Goal: Information Seeking & Learning: Learn about a topic

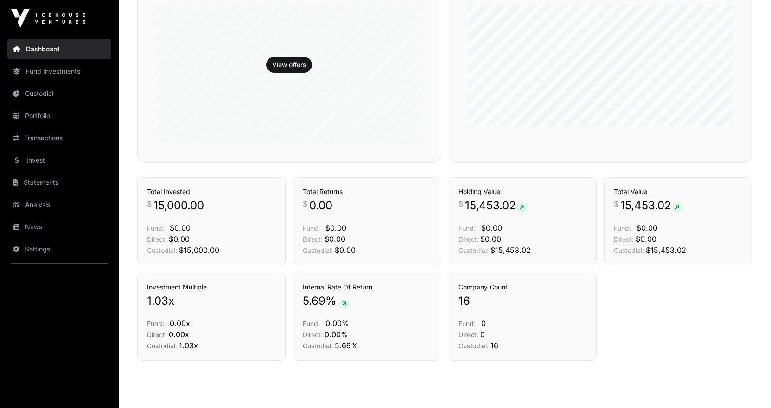
scroll to position [309, 0]
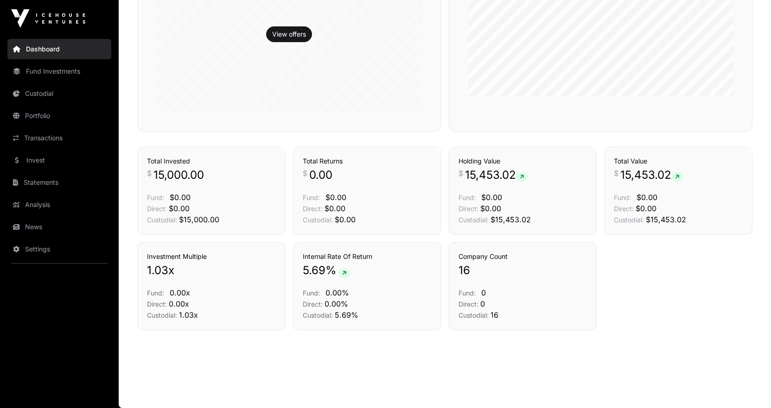
click at [523, 178] on icon at bounding box center [522, 177] width 4 height 6
click at [524, 176] on icon at bounding box center [522, 177] width 4 height 6
click at [561, 135] on link "Holdings" at bounding box center [573, 130] width 26 height 9
click at [578, 135] on link "Holdings" at bounding box center [573, 130] width 26 height 9
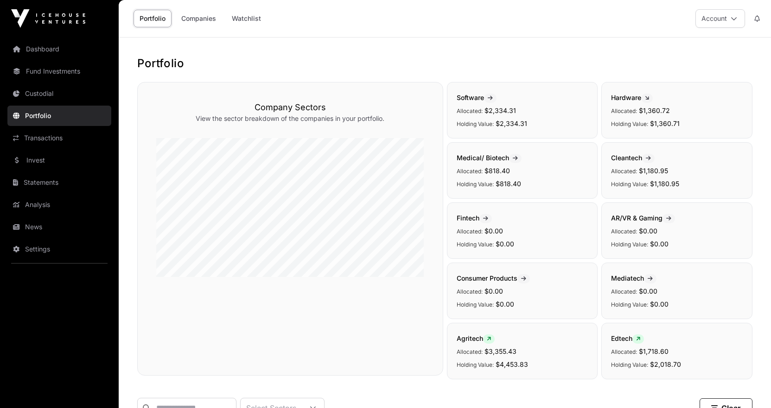
click at [518, 157] on icon at bounding box center [515, 159] width 5 height 6
click at [491, 337] on span at bounding box center [489, 339] width 12 height 9
click at [497, 343] on div "Agritech Allocated: $3,355.43 Holding Value: $4,453.83" at bounding box center [522, 351] width 151 height 57
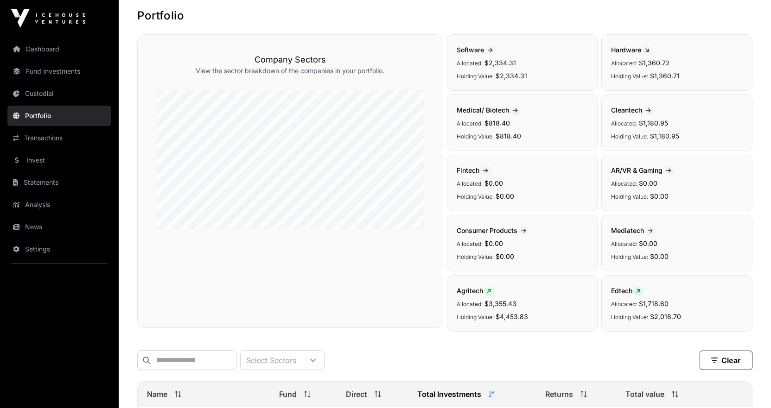
scroll to position [93, 0]
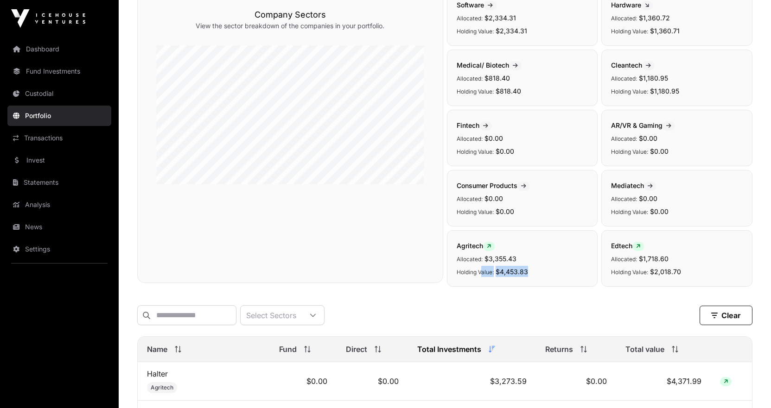
drag, startPoint x: 533, startPoint y: 272, endPoint x: 474, endPoint y: 271, distance: 59.3
click at [474, 271] on p "Holding Value: $4,453.83" at bounding box center [523, 271] width 132 height 11
click at [477, 263] on p "Allocated: $3,355.43" at bounding box center [523, 258] width 132 height 11
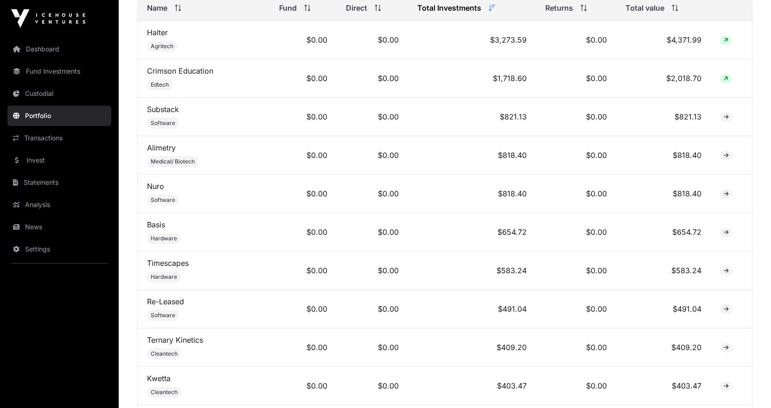
scroll to position [417, 0]
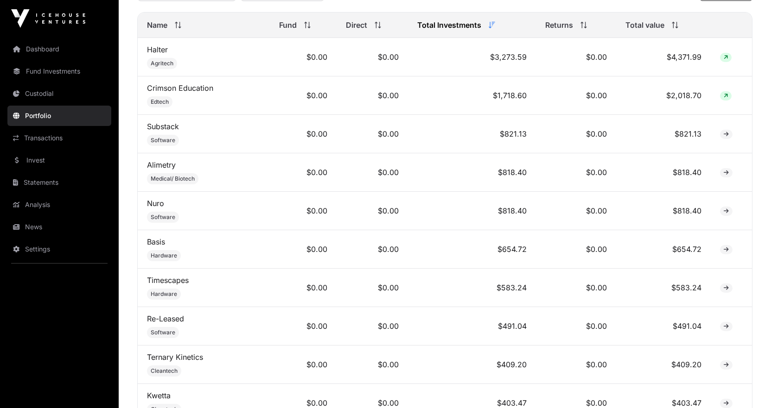
click at [724, 60] on icon at bounding box center [725, 58] width 4 height 6
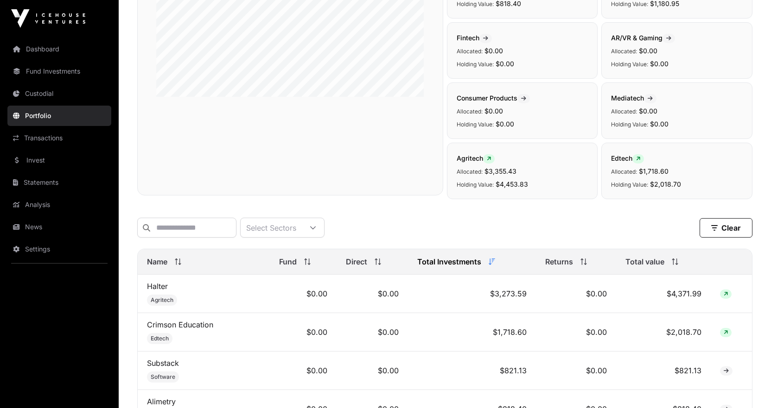
scroll to position [46, 0]
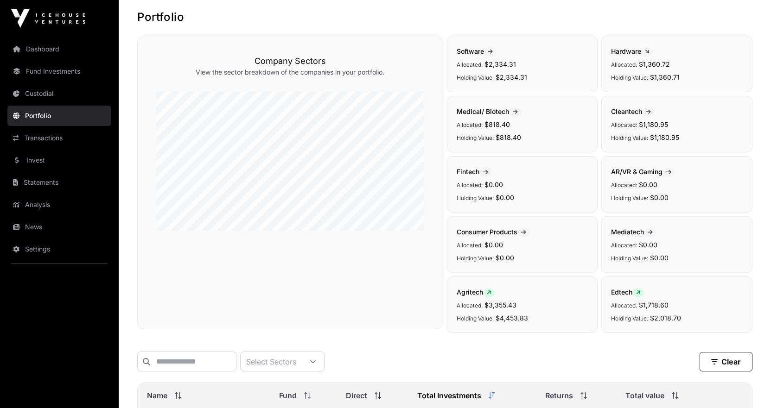
click at [491, 294] on icon at bounding box center [489, 293] width 4 height 6
click at [490, 289] on span at bounding box center [489, 292] width 12 height 9
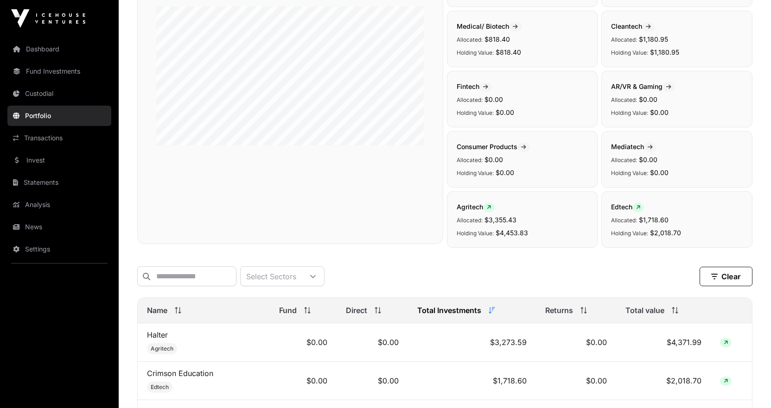
scroll to position [232, 0]
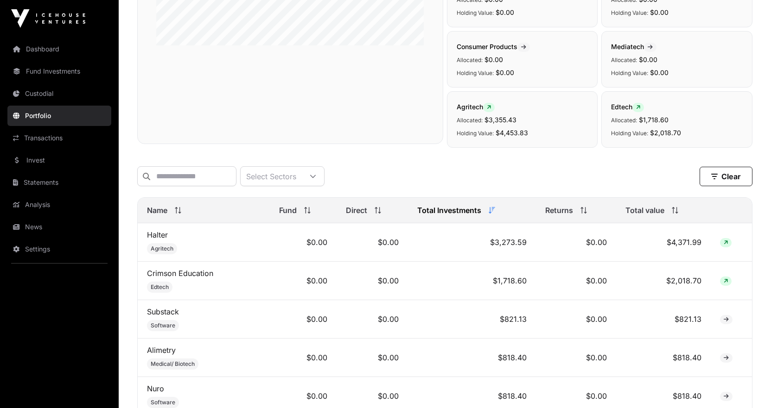
click at [726, 246] on icon at bounding box center [725, 243] width 4 height 6
click at [692, 251] on td "$4,371.99" at bounding box center [663, 242] width 95 height 38
click at [164, 248] on td "Halter Agritech" at bounding box center [204, 242] width 132 height 38
click at [160, 253] on span "Agritech" at bounding box center [162, 248] width 23 height 7
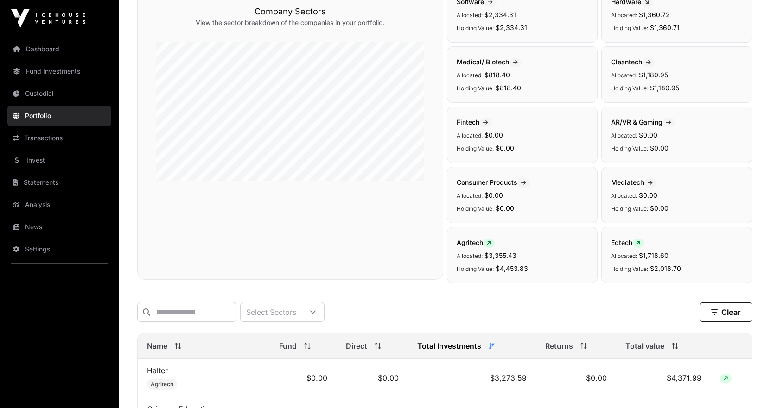
scroll to position [0, 0]
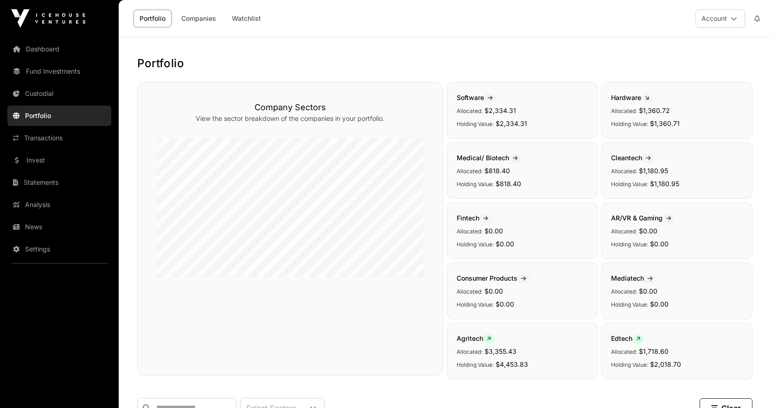
click at [197, 21] on link "Companies" at bounding box center [198, 19] width 47 height 18
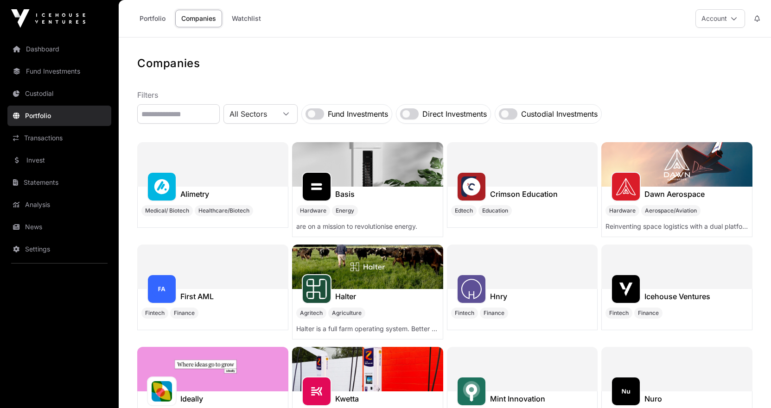
click at [60, 162] on link "Invest" at bounding box center [59, 160] width 104 height 20
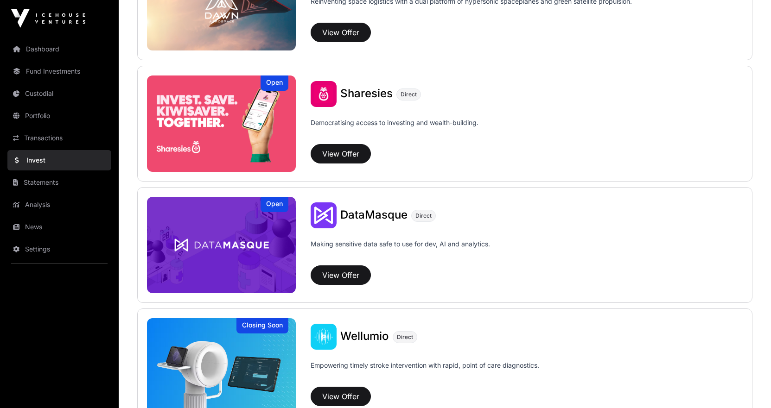
scroll to position [1240, 0]
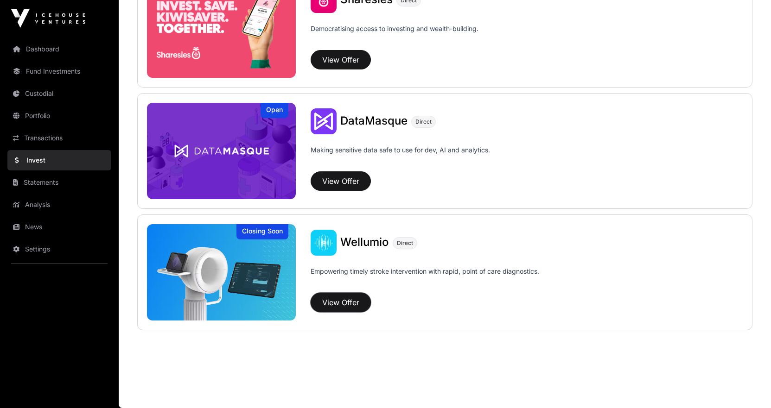
click at [345, 301] on button "View Offer" at bounding box center [341, 302] width 60 height 19
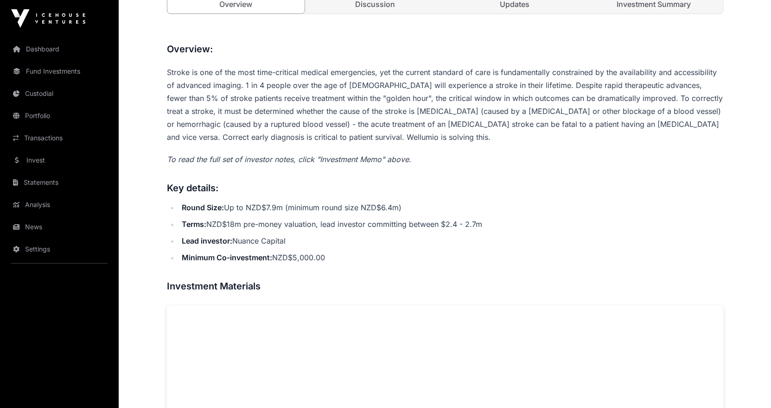
scroll to position [295, 0]
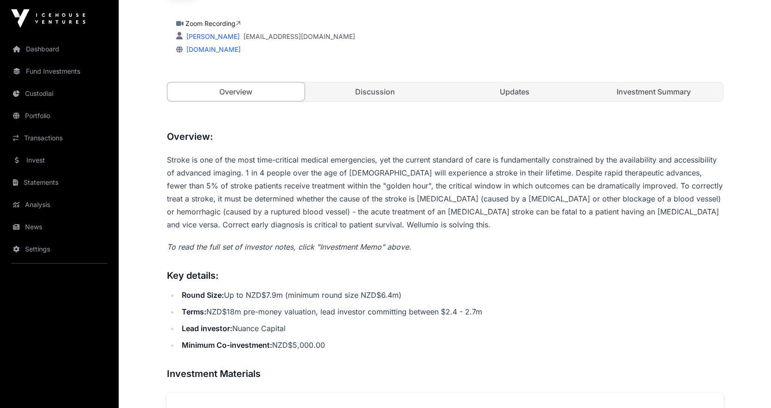
click at [379, 87] on link "Discussion" at bounding box center [375, 92] width 138 height 19
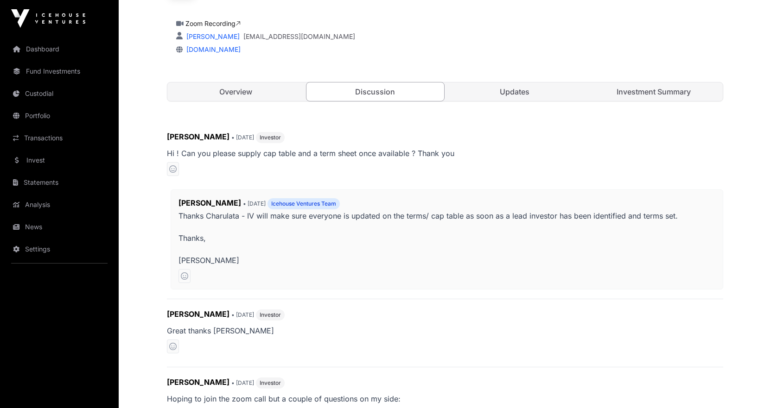
click at [498, 91] on link "Updates" at bounding box center [515, 92] width 138 height 19
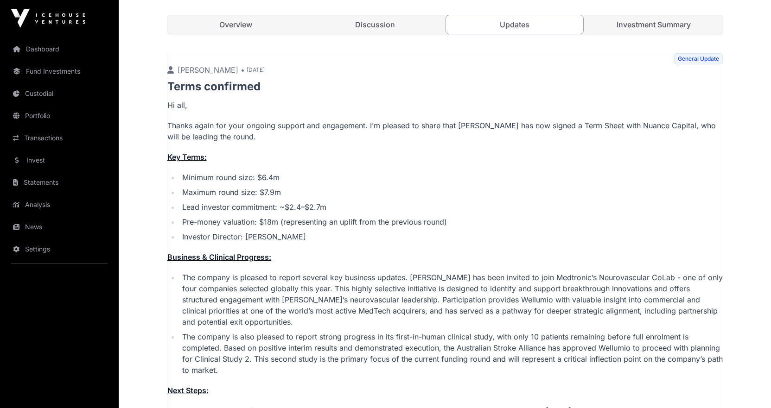
scroll to position [295, 0]
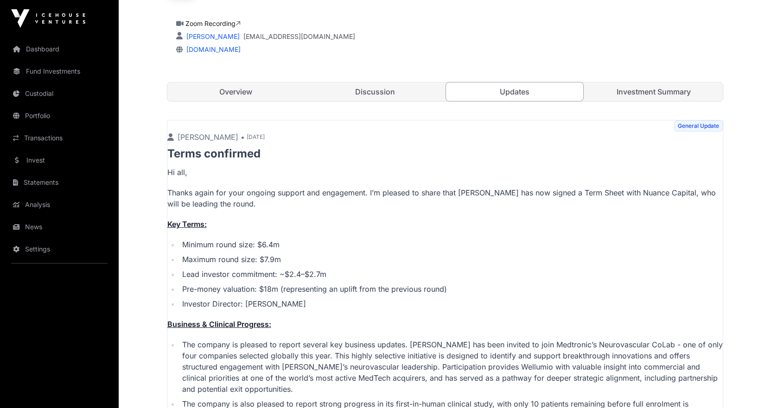
click at [655, 96] on link "Investment Summary" at bounding box center [654, 92] width 138 height 19
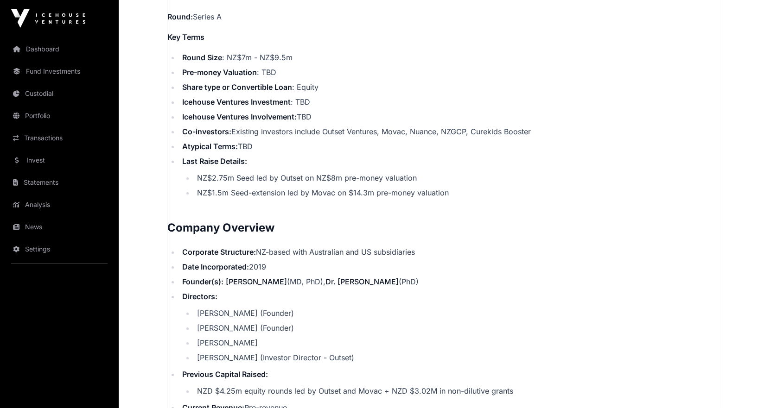
scroll to position [1268, 0]
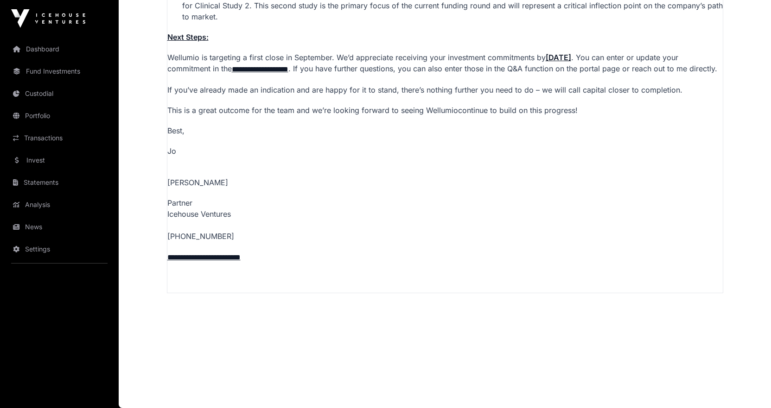
scroll to position [295, 0]
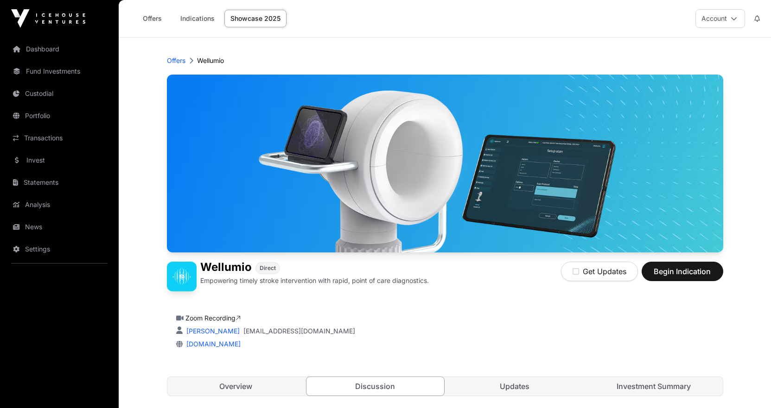
click at [47, 160] on link "Invest" at bounding box center [59, 160] width 104 height 20
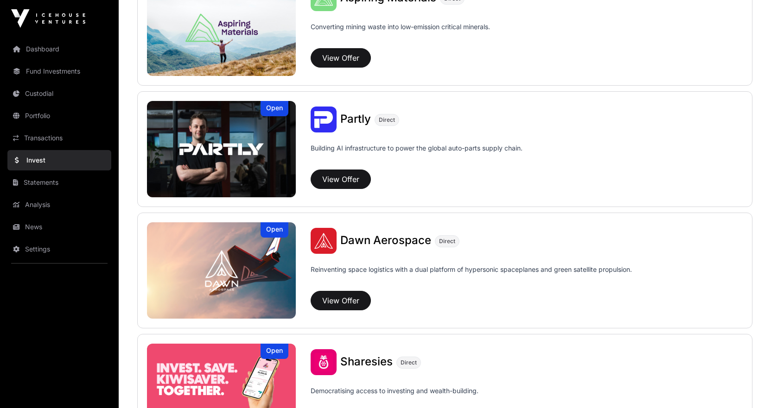
scroll to position [927, 0]
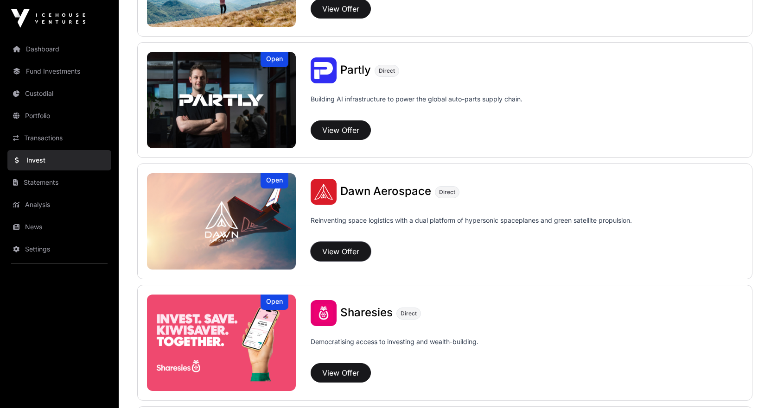
click at [338, 254] on button "View Offer" at bounding box center [341, 251] width 60 height 19
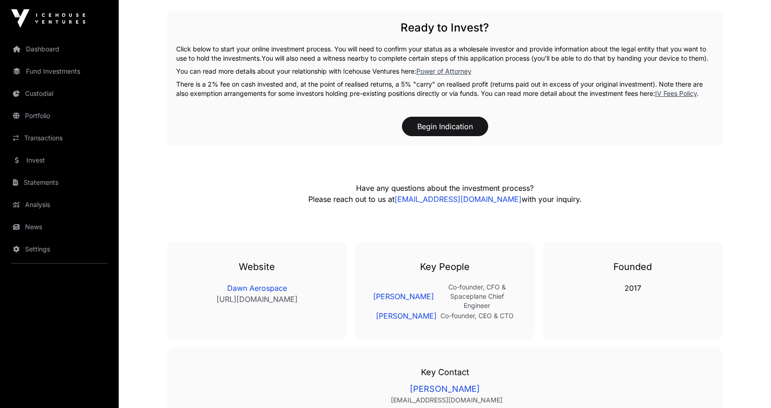
scroll to position [1965, 0]
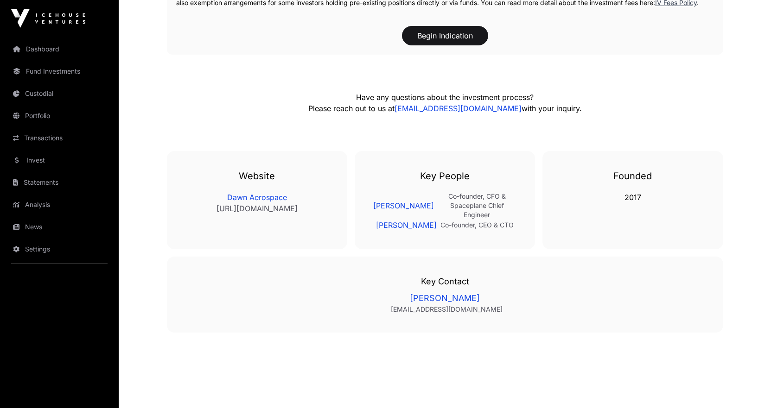
drag, startPoint x: 353, startPoint y: 213, endPoint x: 352, endPoint y: 197, distance: 15.8
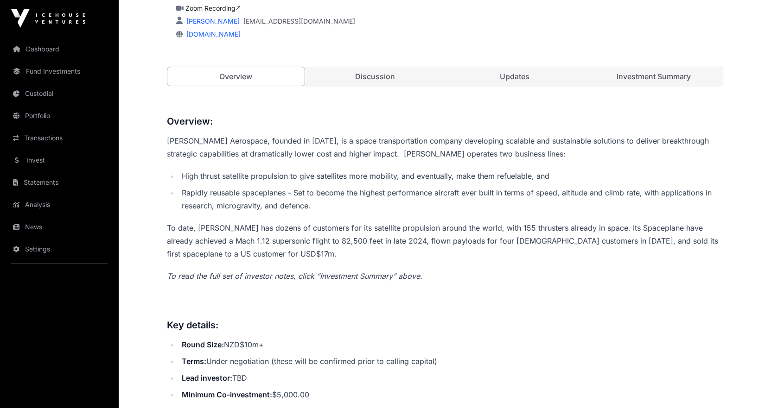
scroll to position [272, 0]
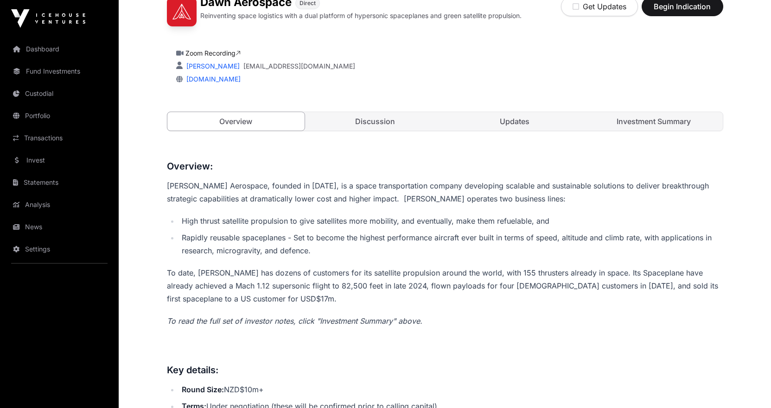
click at [393, 126] on link "Discussion" at bounding box center [375, 121] width 138 height 19
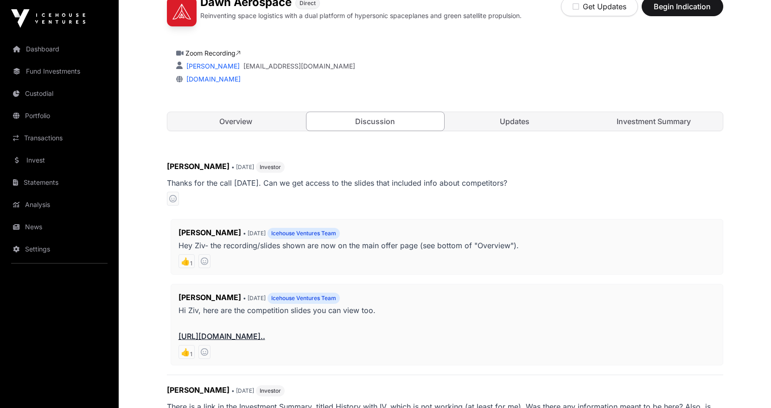
click at [636, 131] on div "Overview Discussion Updates Investment Summary" at bounding box center [445, 121] width 556 height 19
click at [641, 121] on link "Investment Summary" at bounding box center [654, 121] width 138 height 19
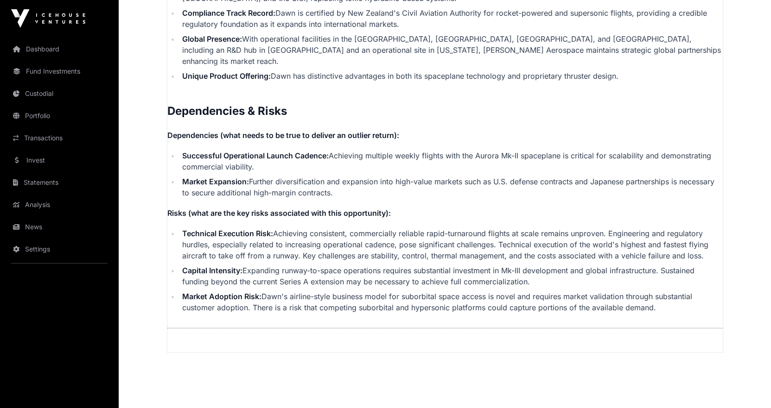
scroll to position [2079, 0]
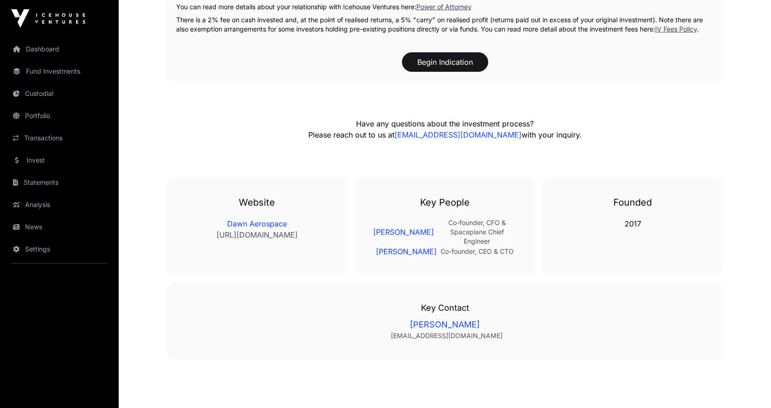
scroll to position [1940, 0]
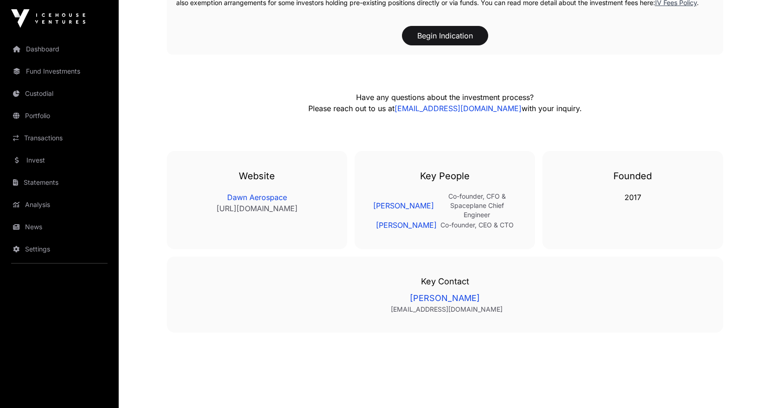
click at [46, 167] on link "Invest" at bounding box center [59, 160] width 104 height 20
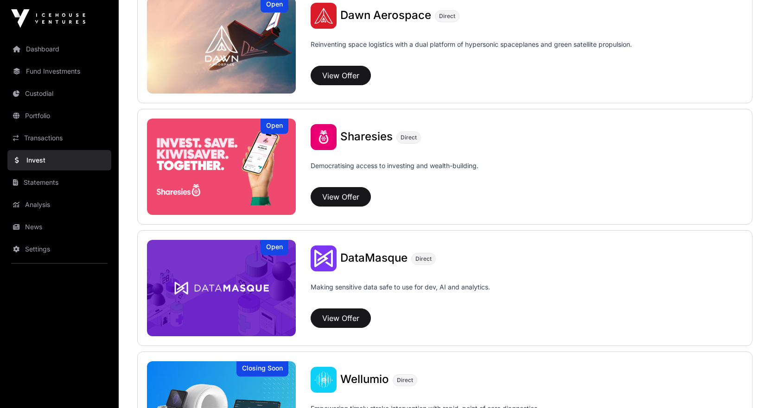
scroll to position [1101, 0]
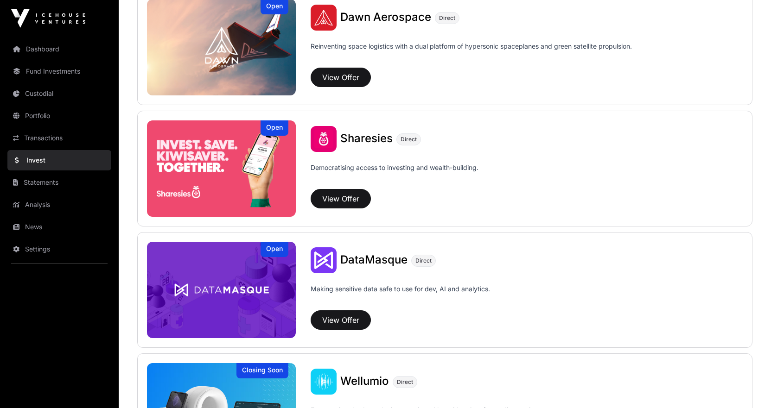
click at [212, 190] on img at bounding box center [221, 169] width 149 height 96
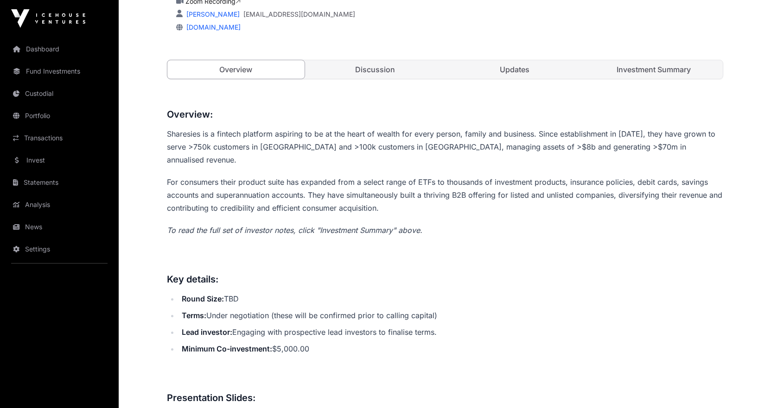
scroll to position [324, 0]
click at [377, 72] on link "Discussion" at bounding box center [375, 68] width 138 height 19
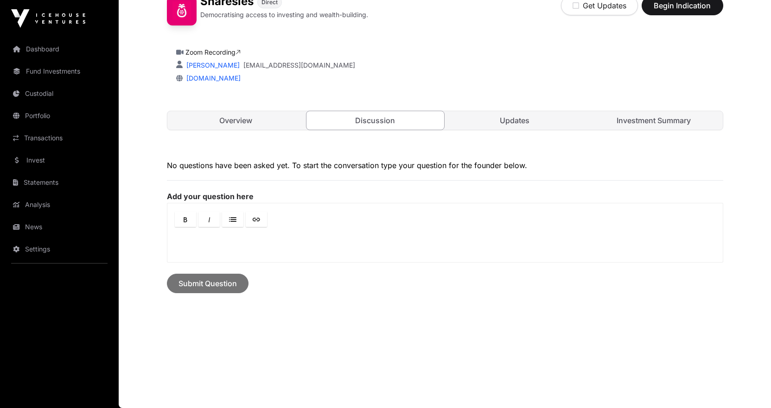
scroll to position [273, 0]
click at [490, 123] on link "Updates" at bounding box center [515, 120] width 138 height 19
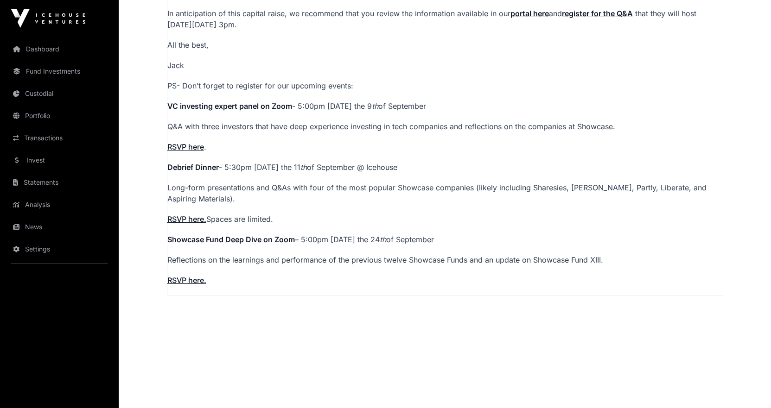
scroll to position [570, 0]
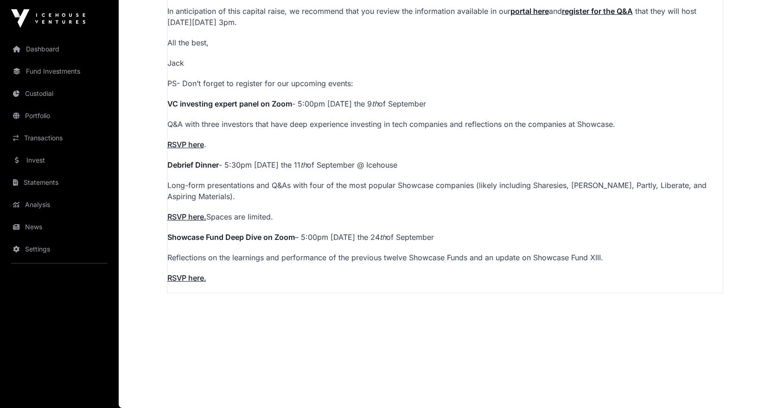
click at [181, 218] on link "RSVP here." at bounding box center [186, 216] width 39 height 9
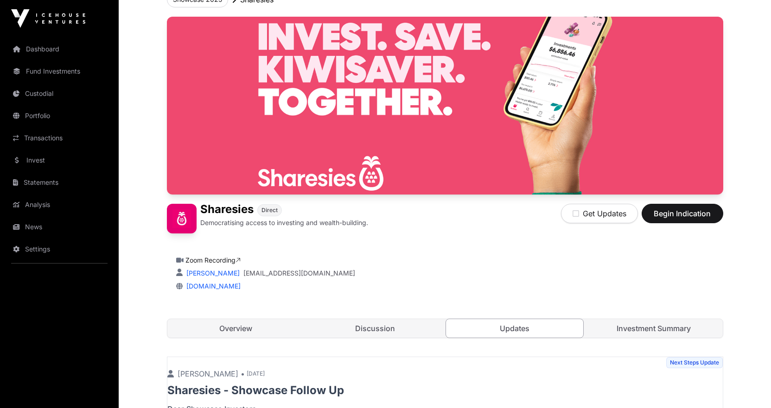
scroll to position [60, 0]
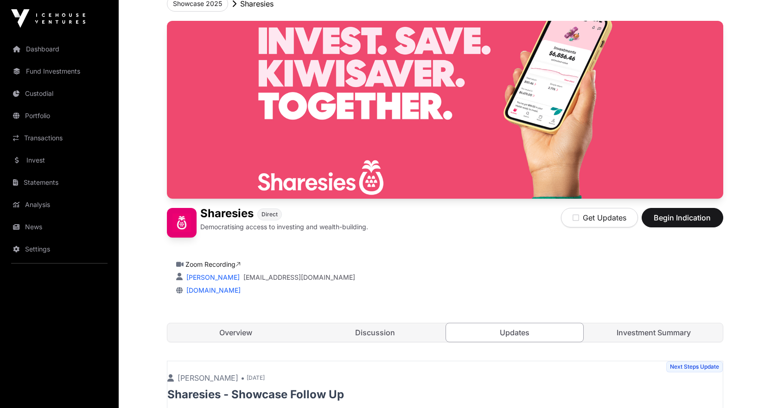
click at [644, 333] on link "Investment Summary" at bounding box center [654, 333] width 138 height 19
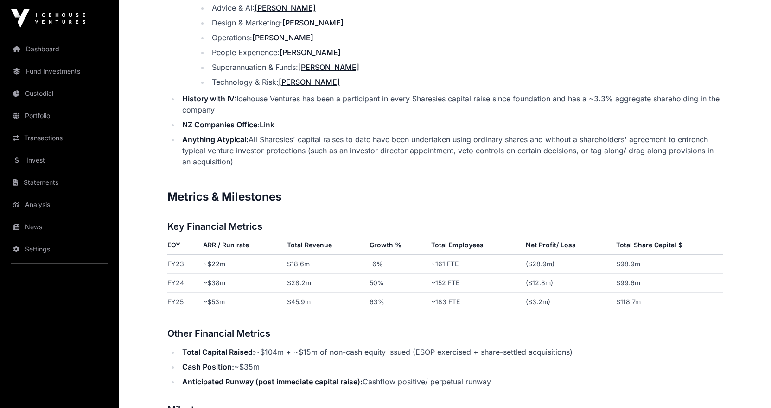
scroll to position [1377, 0]
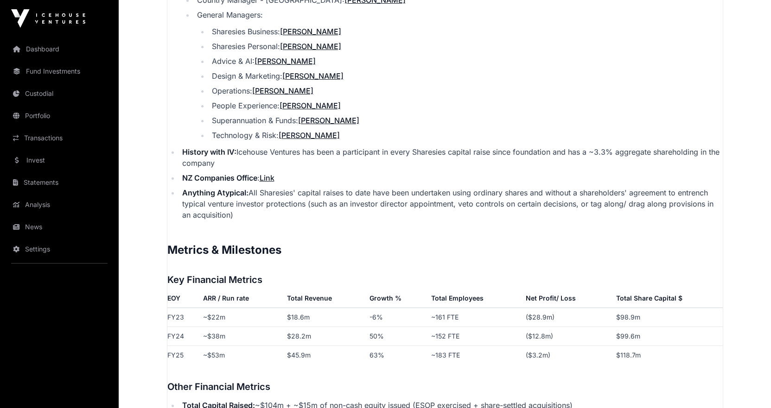
click at [273, 173] on link "Link" at bounding box center [267, 177] width 15 height 9
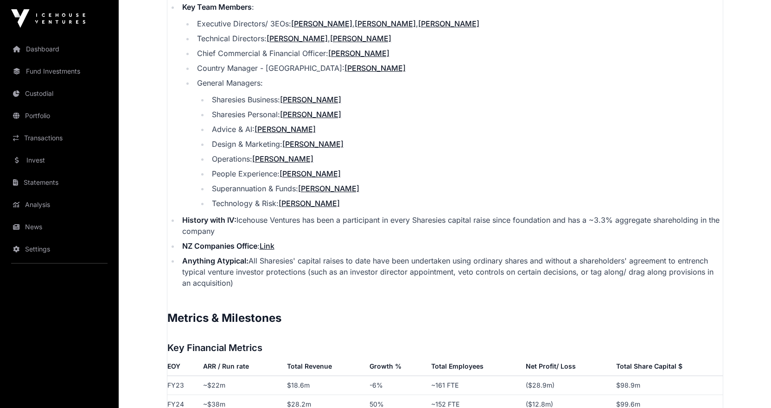
scroll to position [1238, 0]
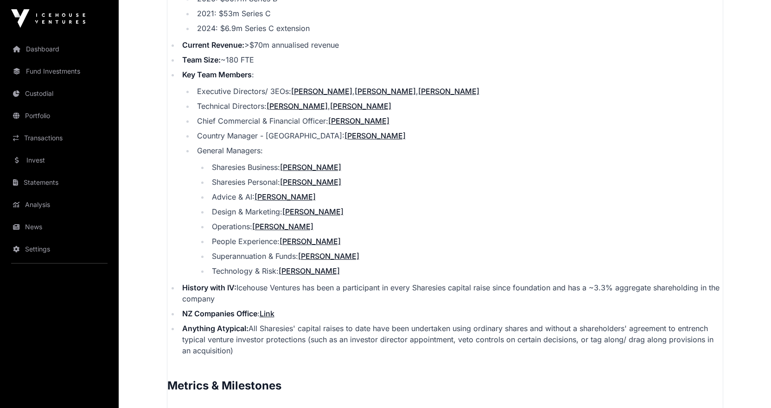
drag, startPoint x: 431, startPoint y: 116, endPoint x: 433, endPoint y: 130, distance: 14.6
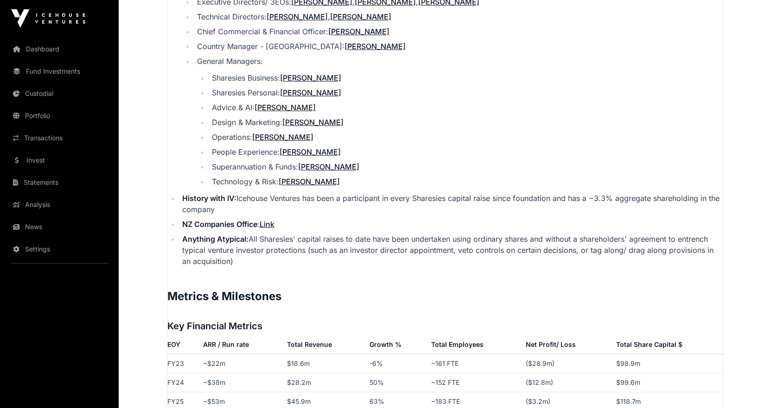
scroll to position [1099, 0]
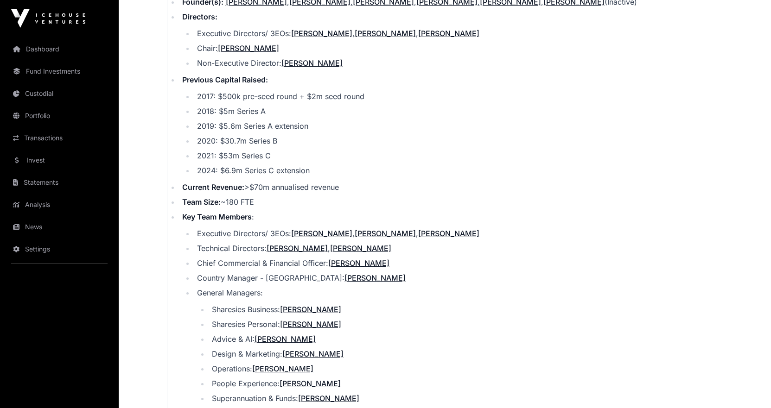
click at [33, 204] on link "Analysis" at bounding box center [59, 205] width 104 height 20
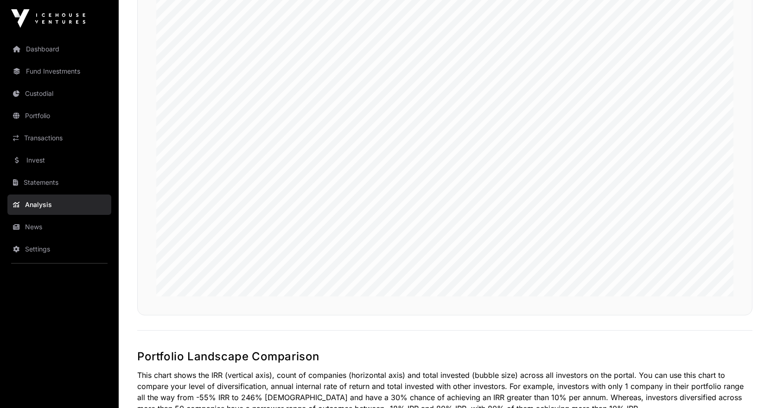
scroll to position [139, 0]
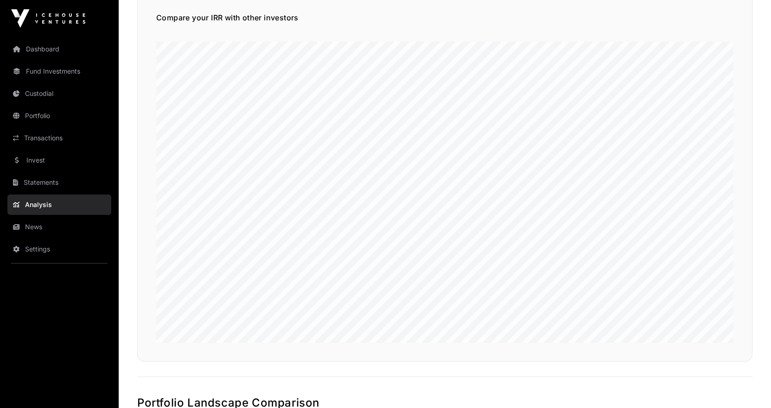
click at [47, 44] on link "Dashboard" at bounding box center [59, 49] width 104 height 20
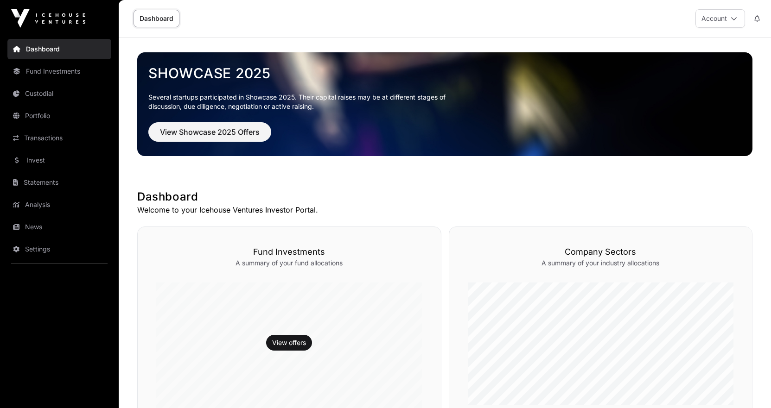
click at [57, 71] on link "Fund Investments" at bounding box center [59, 71] width 104 height 20
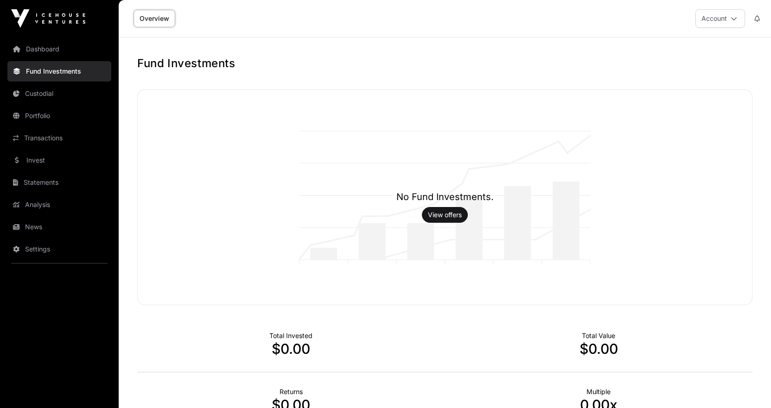
click at [51, 96] on link "Custodial" at bounding box center [59, 93] width 104 height 20
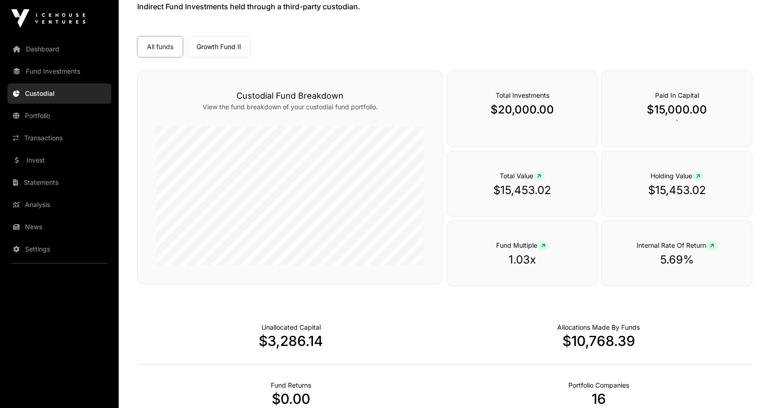
scroll to position [139, 0]
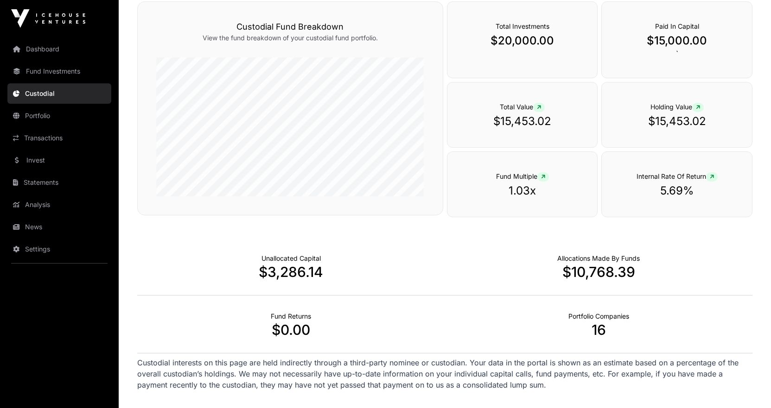
click at [41, 120] on link "Portfolio" at bounding box center [59, 116] width 104 height 20
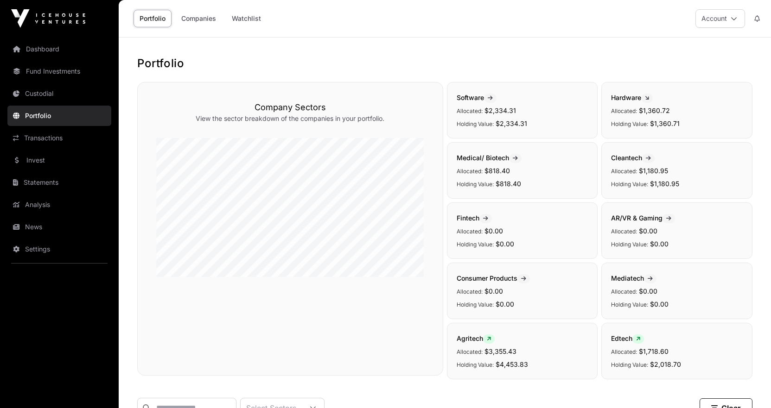
click at [45, 135] on link "Transactions" at bounding box center [59, 138] width 104 height 20
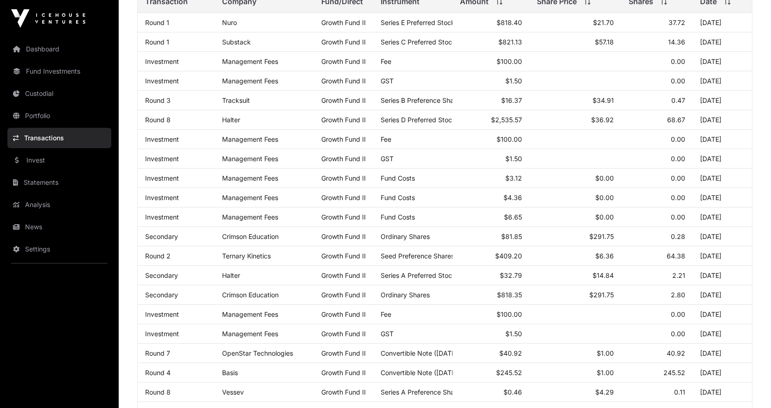
drag, startPoint x: 597, startPoint y: 50, endPoint x: 597, endPoint y: 66, distance: 16.7
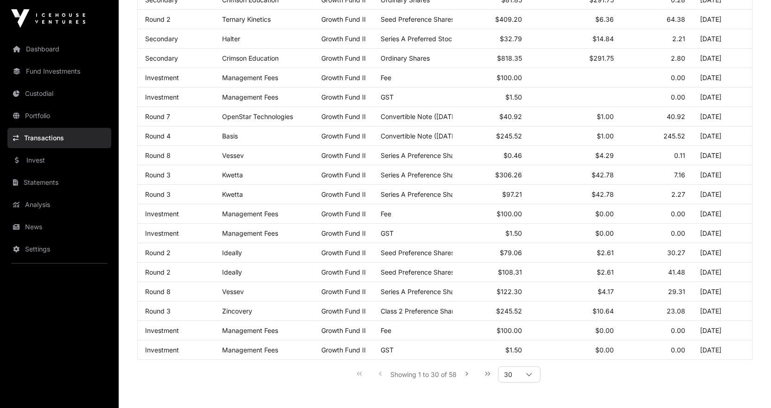
scroll to position [431, 0]
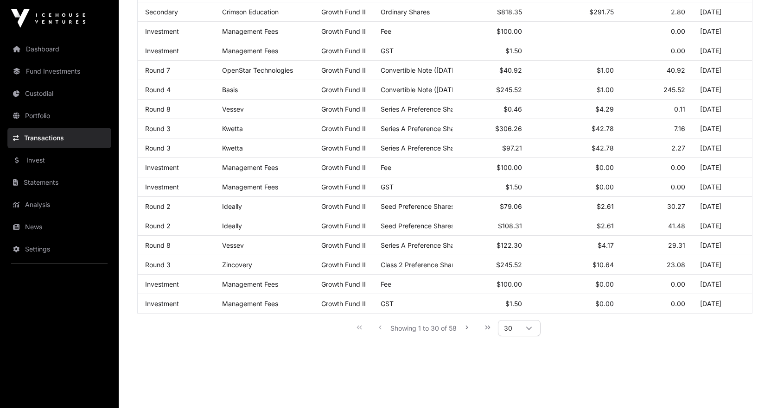
click at [522, 335] on div at bounding box center [529, 328] width 22 height 15
click at [520, 307] on li "200" at bounding box center [520, 301] width 38 height 15
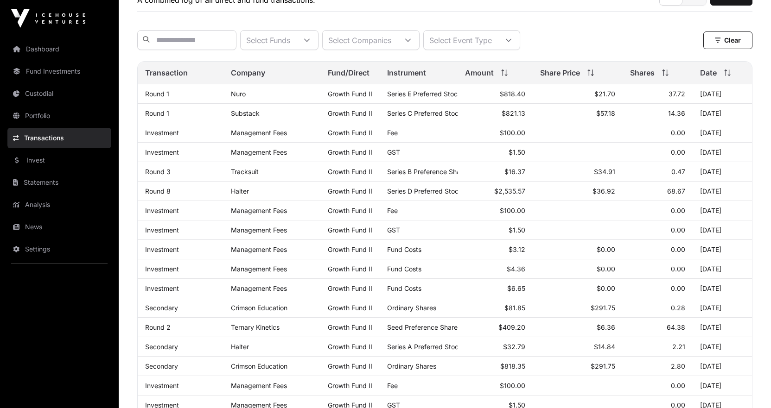
scroll to position [93, 0]
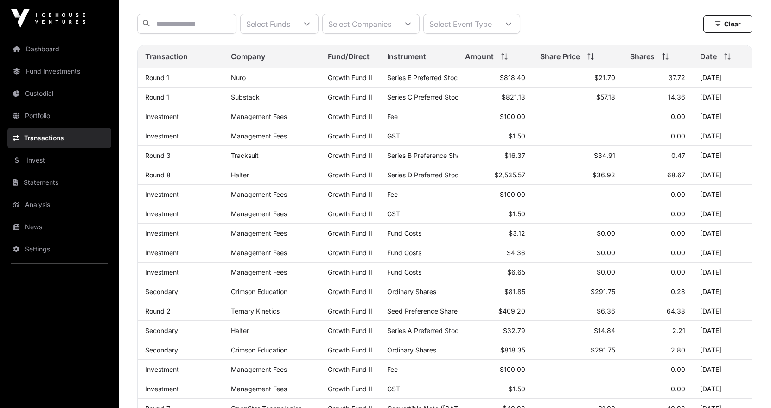
click at [54, 163] on link "Invest" at bounding box center [59, 160] width 104 height 20
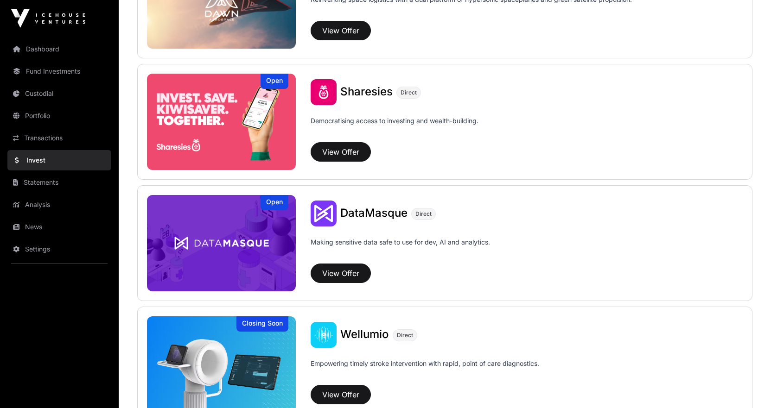
scroll to position [1148, 0]
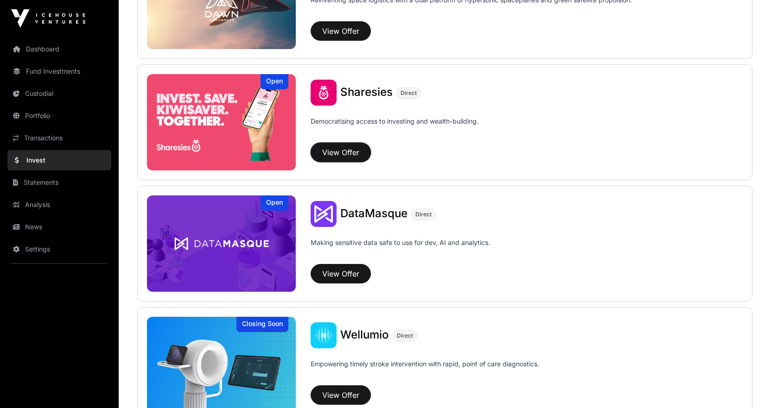
click at [324, 155] on button "View Offer" at bounding box center [341, 152] width 60 height 19
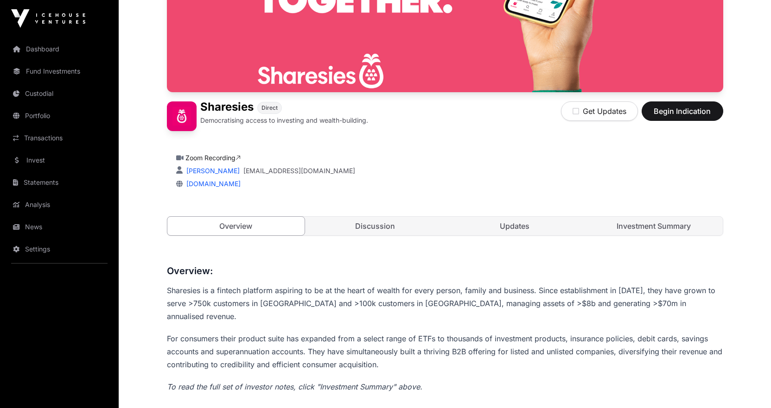
scroll to position [185, 0]
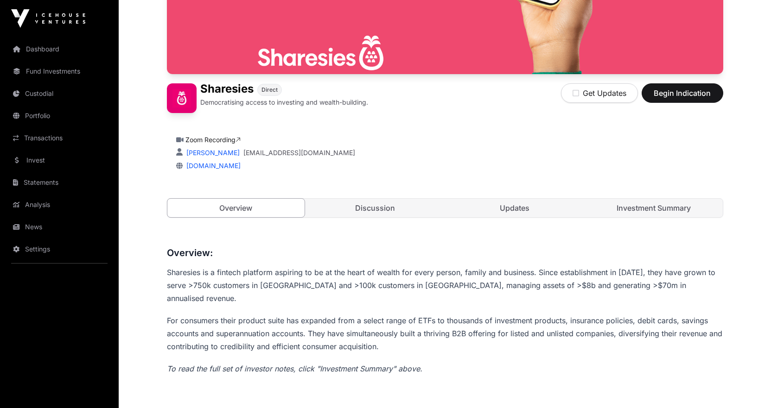
drag, startPoint x: 457, startPoint y: 289, endPoint x: 487, endPoint y: 317, distance: 41.3
click at [377, 213] on link "Discussion" at bounding box center [375, 208] width 138 height 19
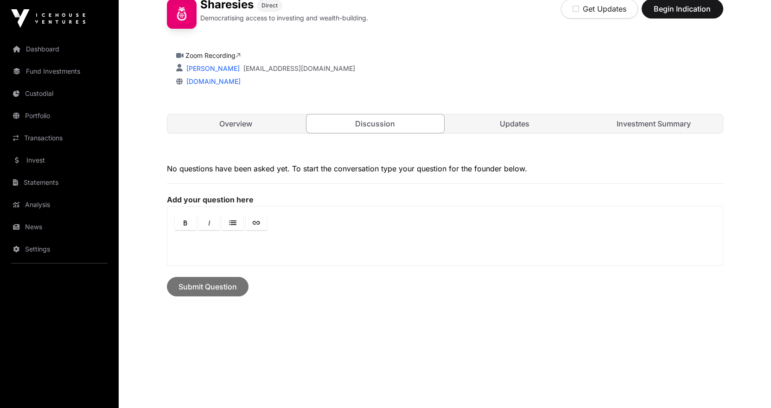
scroll to position [273, 0]
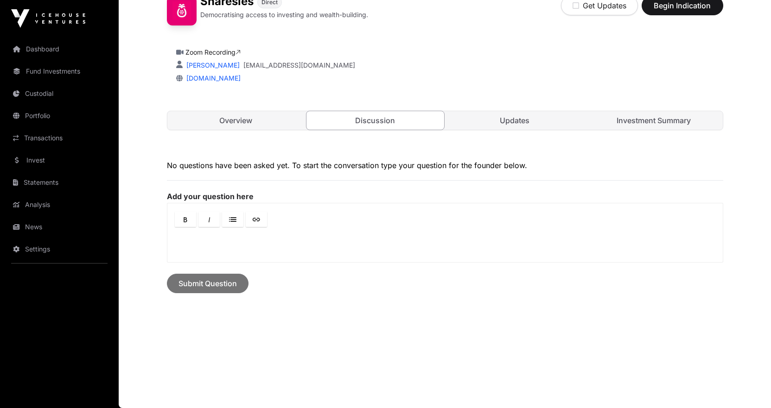
click at [497, 124] on link "Updates" at bounding box center [515, 120] width 138 height 19
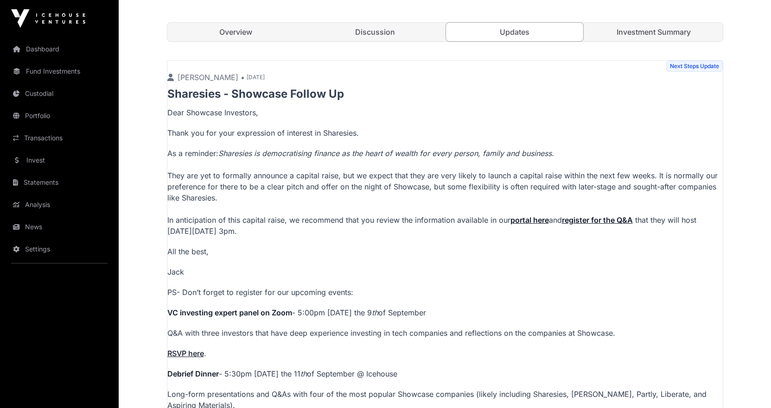
drag, startPoint x: 401, startPoint y: 174, endPoint x: 404, endPoint y: 188, distance: 14.2
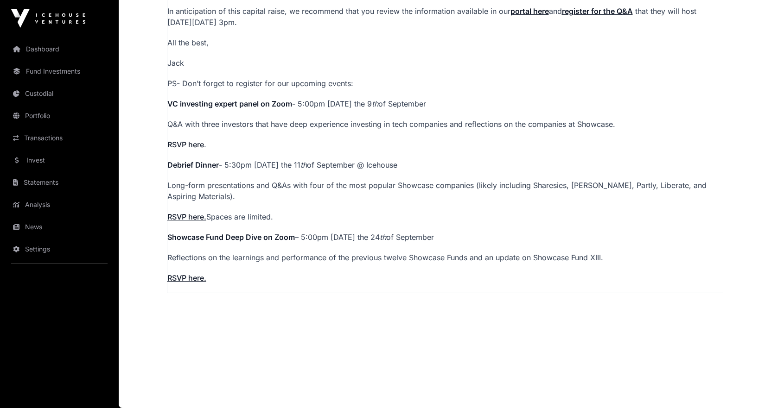
drag, startPoint x: 459, startPoint y: 212, endPoint x: 462, endPoint y: 228, distance: 16.0
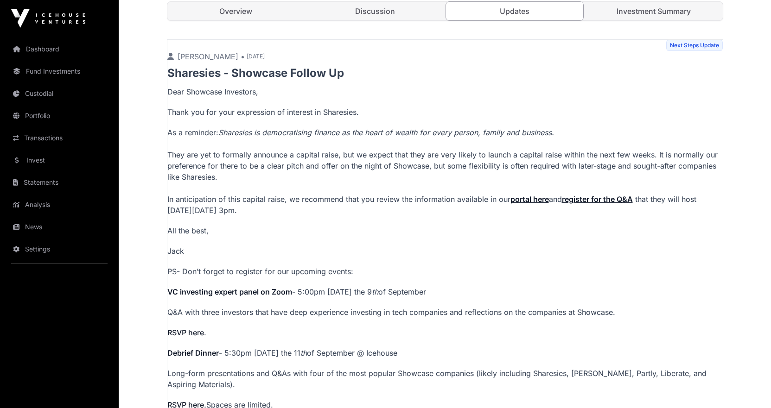
scroll to position [246, 0]
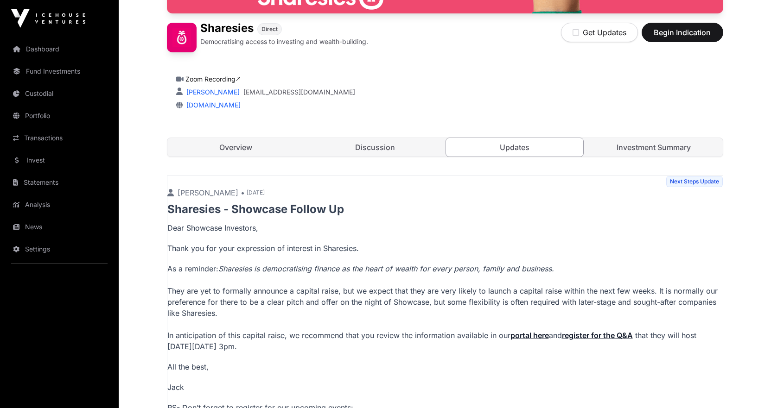
click at [651, 153] on link "Investment Summary" at bounding box center [654, 147] width 138 height 19
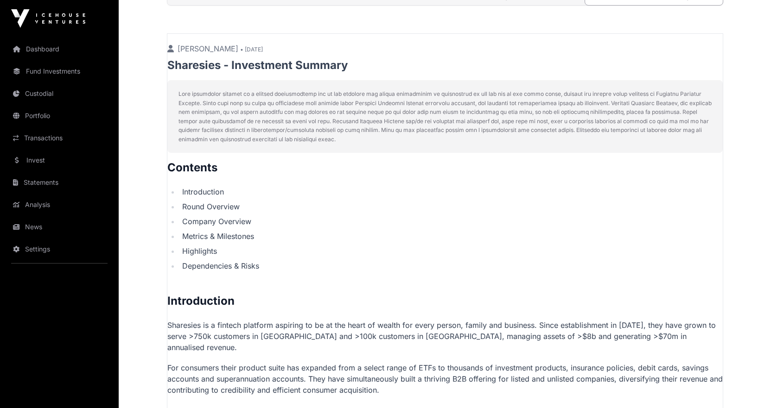
drag, startPoint x: 360, startPoint y: 196, endPoint x: 366, endPoint y: 215, distance: 19.8
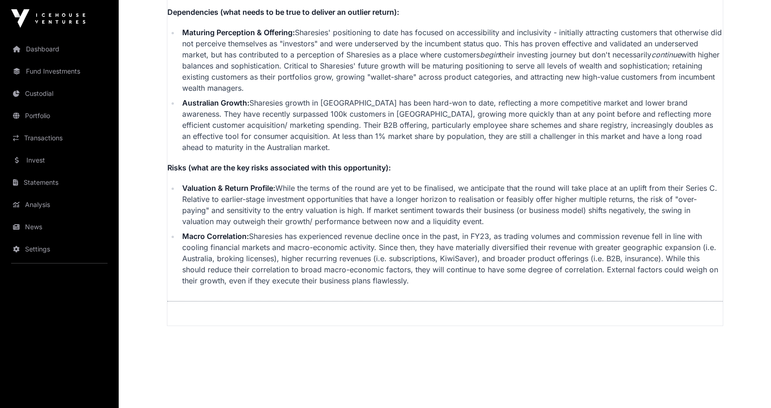
scroll to position [2350, 0]
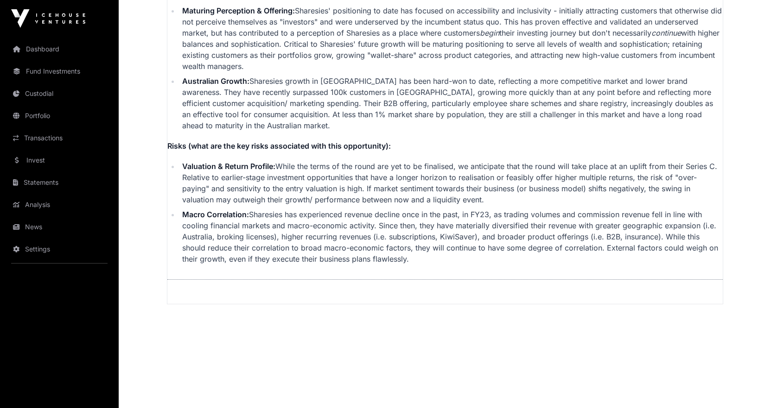
click at [67, 227] on link "News" at bounding box center [59, 227] width 104 height 20
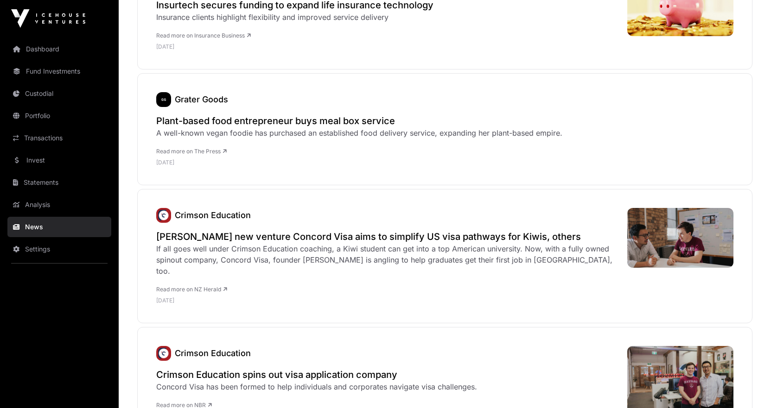
scroll to position [3755, 0]
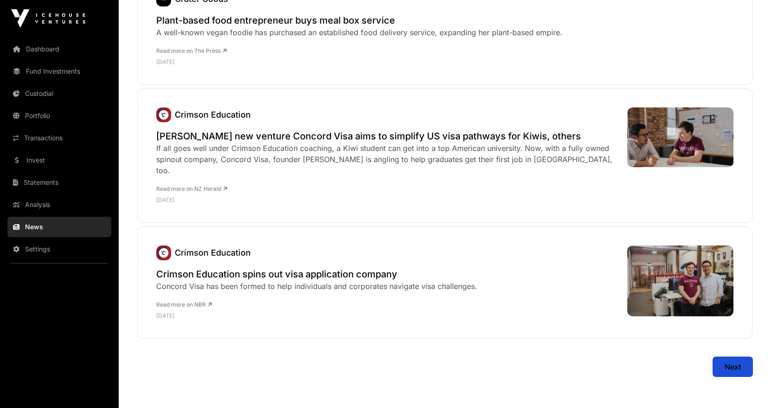
click at [734, 362] on span "Next" at bounding box center [732, 367] width 16 height 11
